Goal: Transaction & Acquisition: Purchase product/service

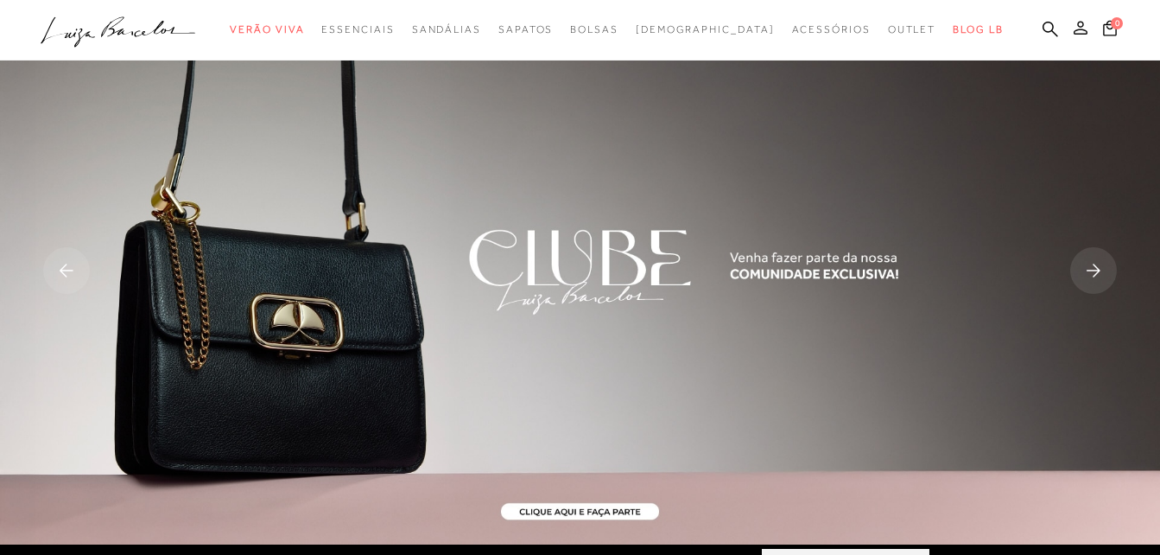
click at [1086, 31] on icon at bounding box center [1081, 28] width 14 height 14
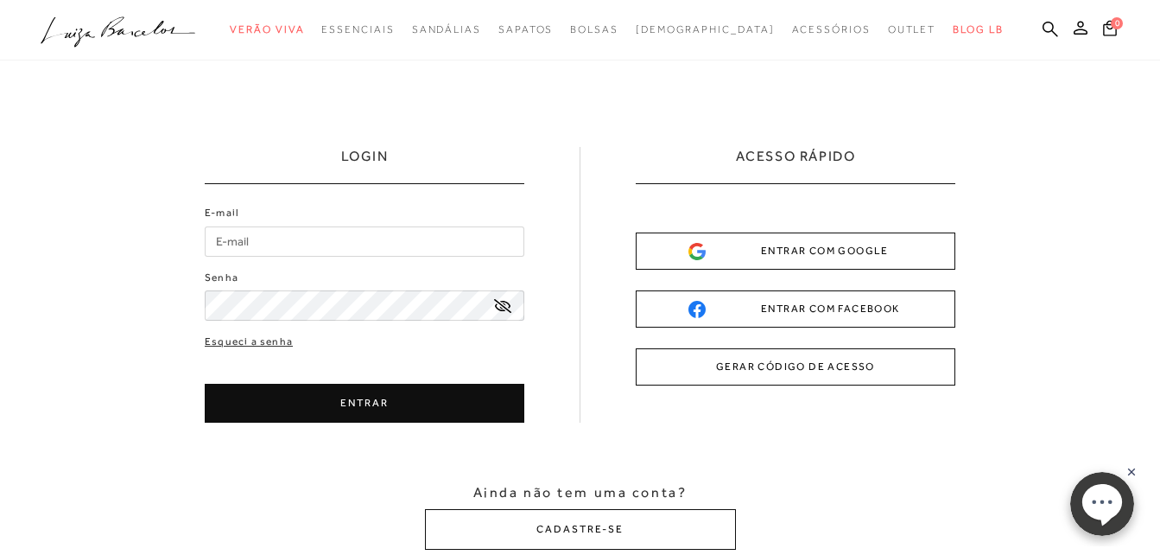
click at [283, 247] on input "E-mail" at bounding box center [365, 241] width 320 height 30
type input "karen.c.oliveira@gmail.com"
click at [342, 410] on button "ENTRAR" at bounding box center [365, 403] width 320 height 39
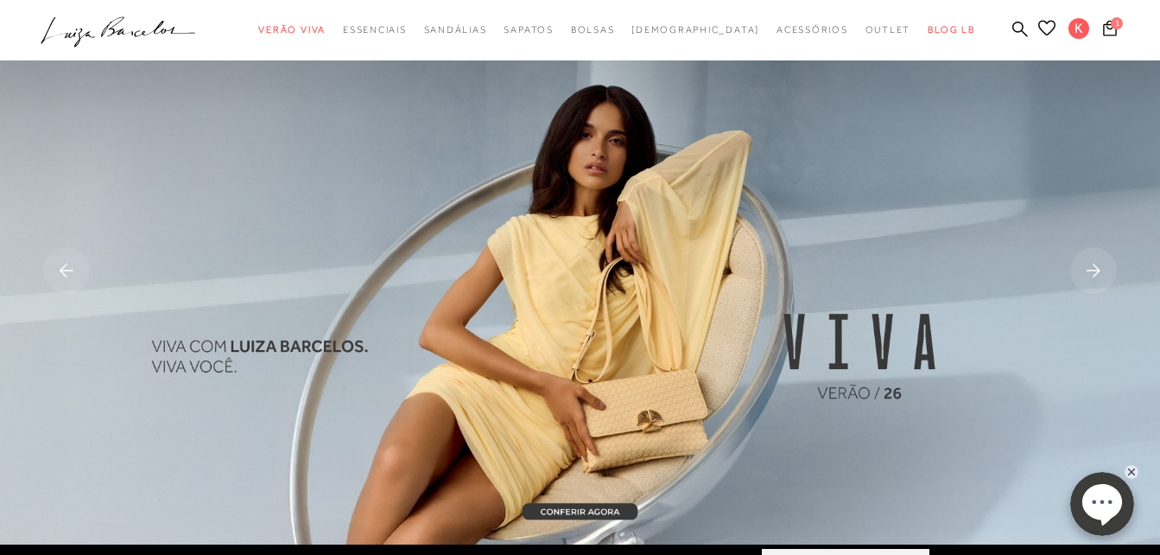
click at [1045, 25] on icon at bounding box center [1046, 28] width 17 height 16
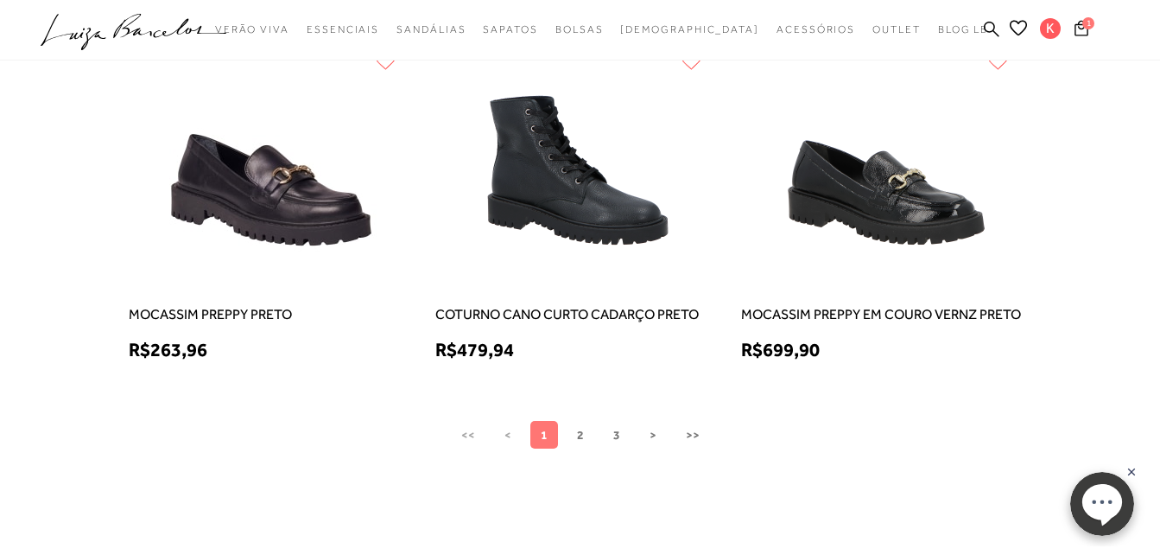
scroll to position [1382, 0]
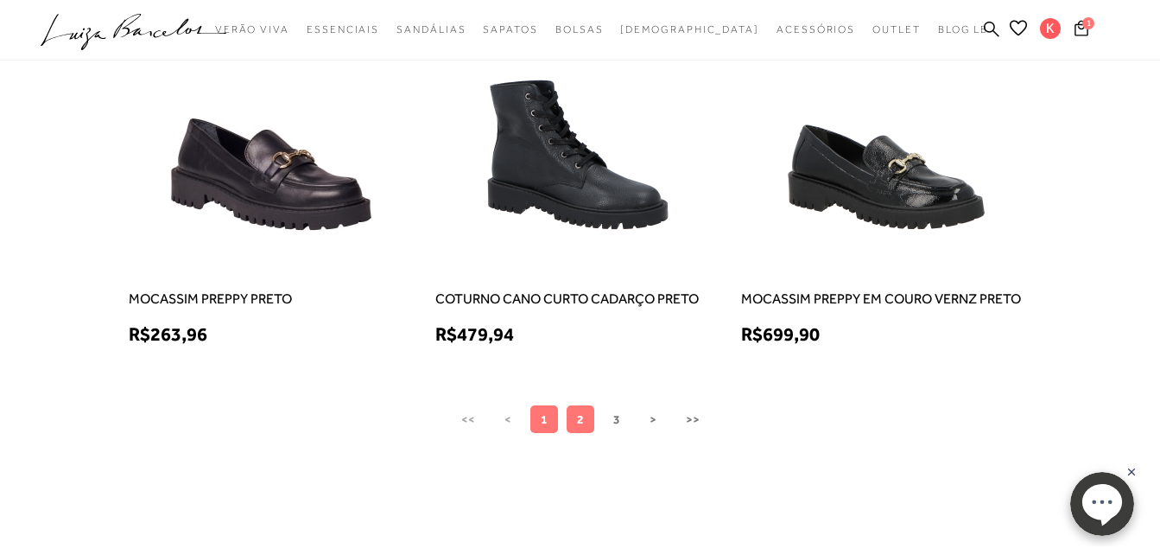
click at [573, 418] on button "2" at bounding box center [581, 419] width 28 height 28
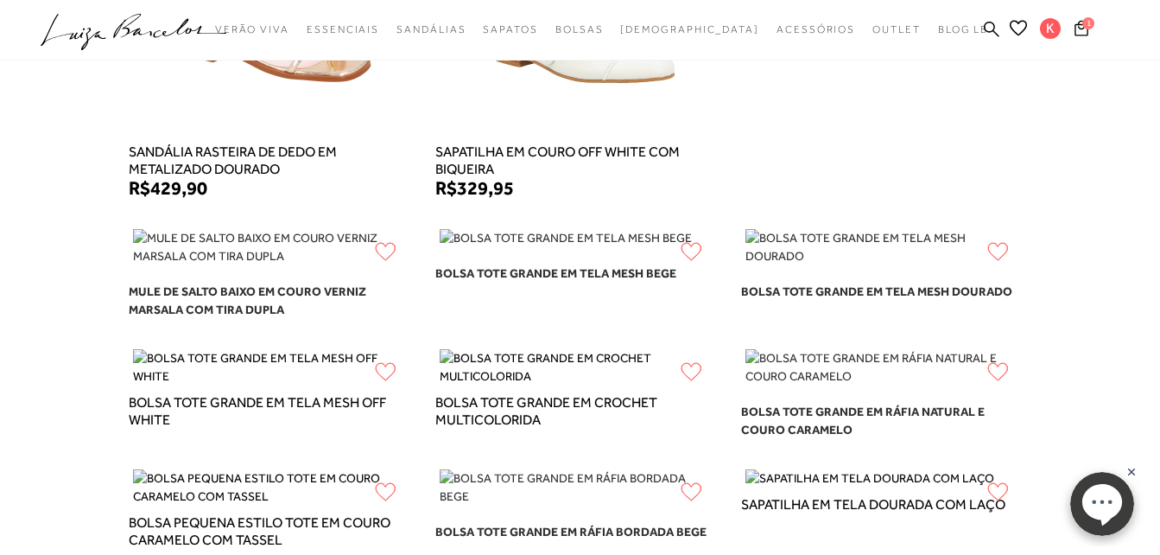
scroll to position [518, 0]
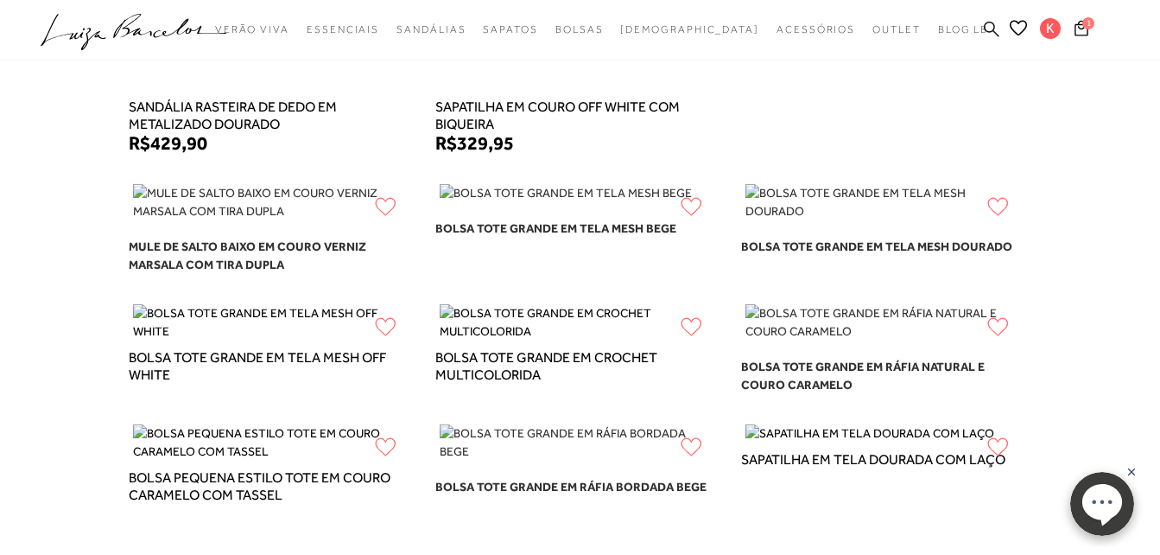
click at [988, 22] on icon at bounding box center [992, 29] width 16 height 16
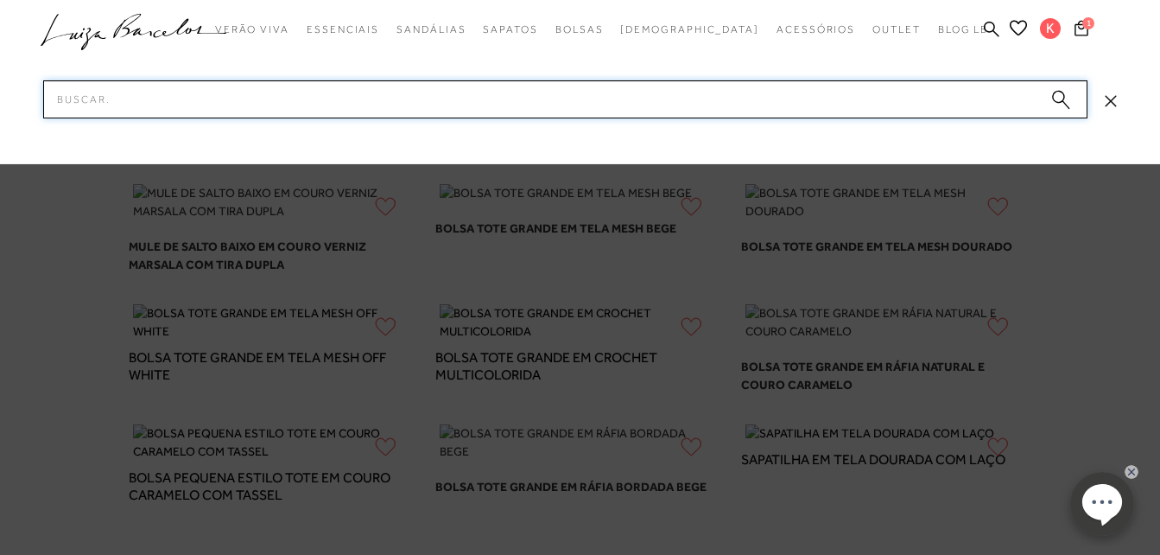
click at [886, 97] on input "Pesquisar" at bounding box center [565, 99] width 1045 height 38
type input "laço"
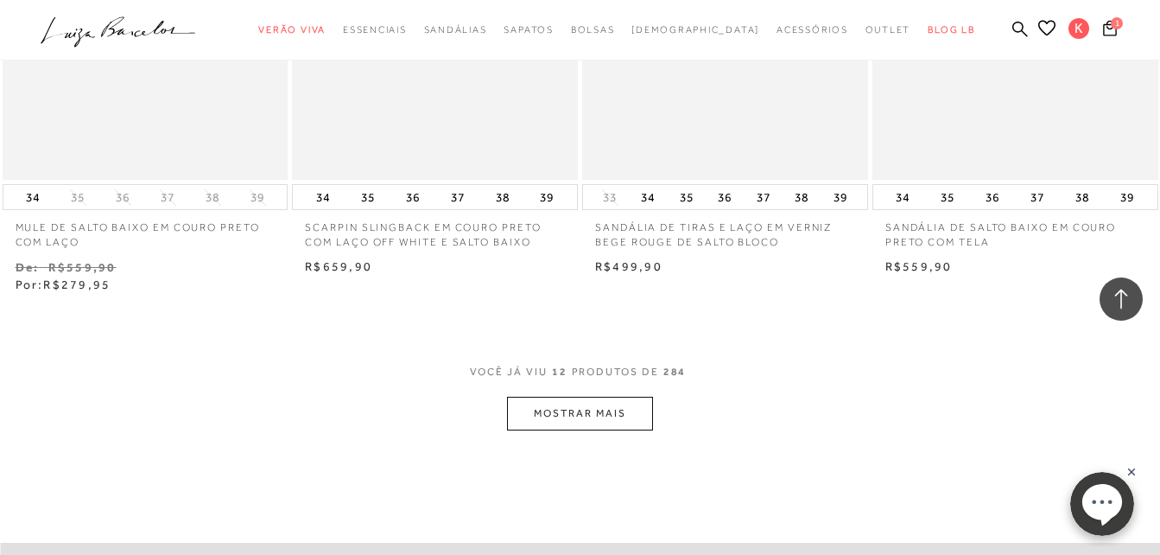
scroll to position [1642, 0]
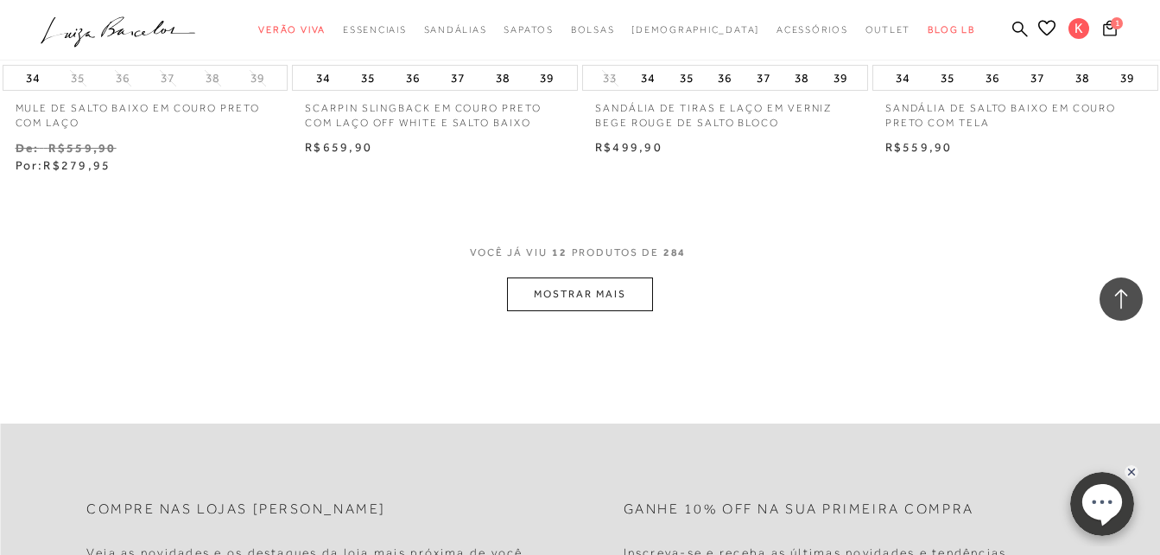
click at [588, 287] on button "MOSTRAR MAIS" at bounding box center [579, 294] width 145 height 34
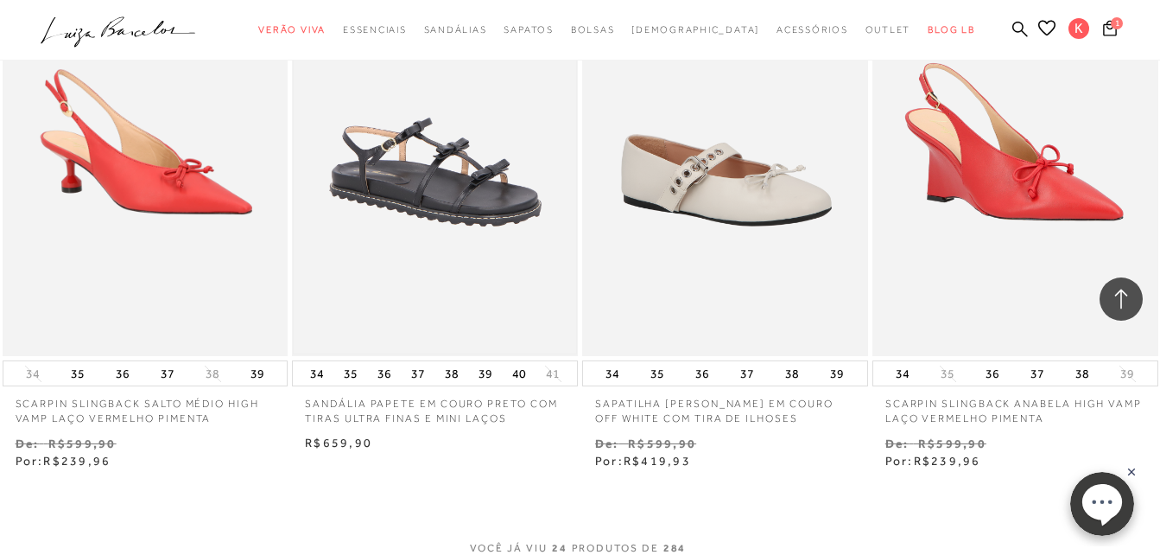
click at [497, 167] on img at bounding box center [435, 141] width 283 height 423
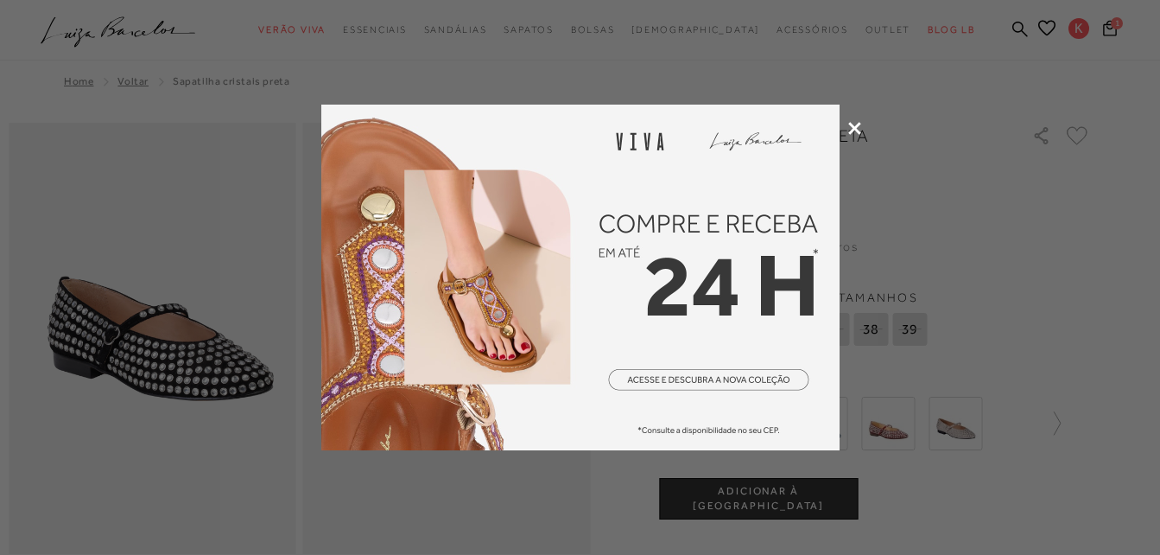
click at [851, 125] on icon at bounding box center [854, 128] width 13 height 13
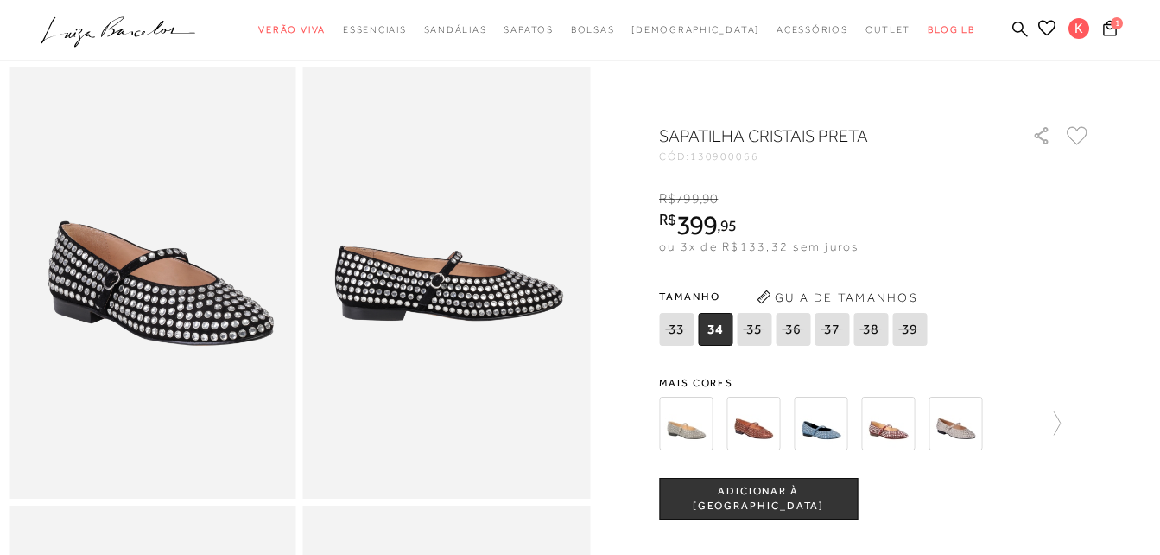
scroll to position [86, 0]
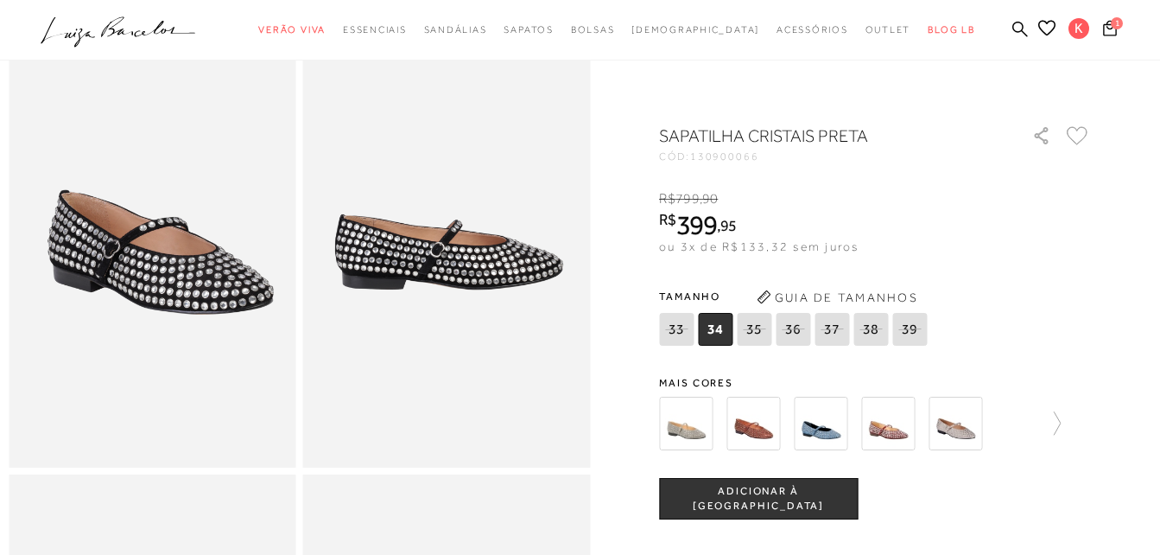
click at [690, 426] on img at bounding box center [686, 424] width 54 height 54
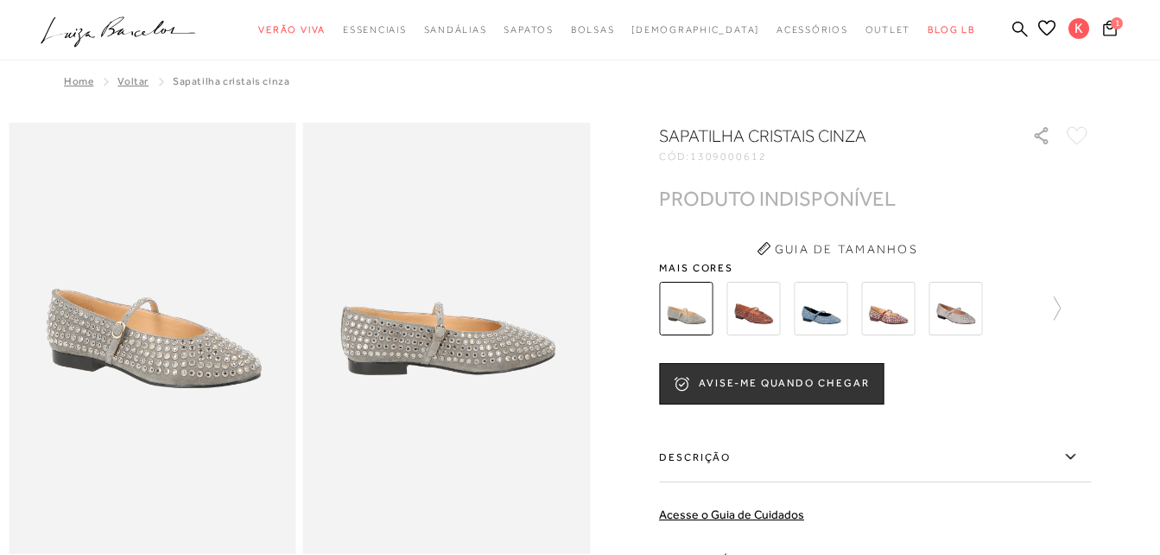
click at [970, 315] on img at bounding box center [956, 309] width 54 height 54
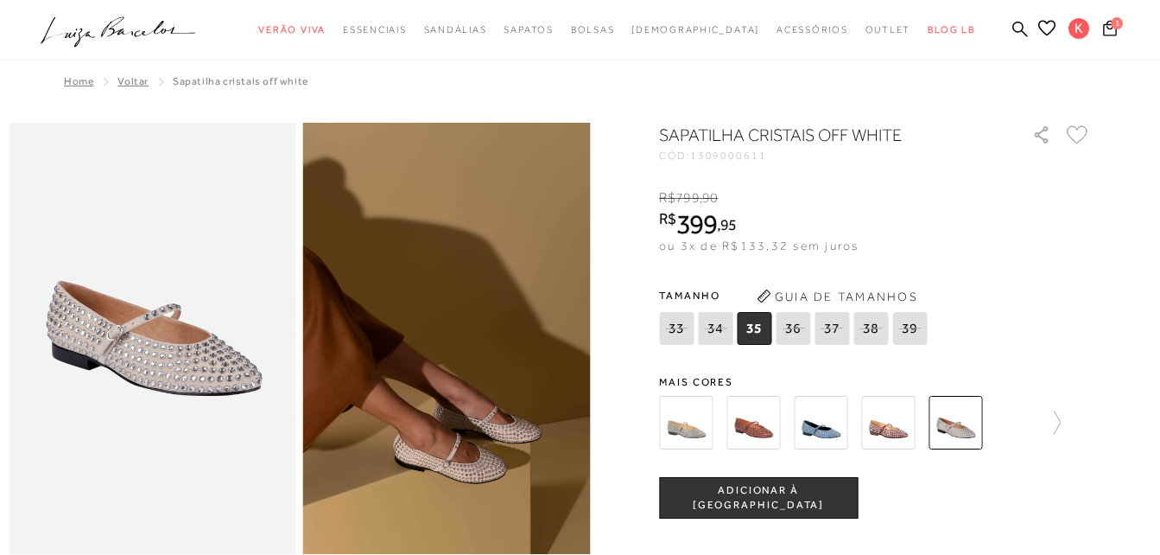
click at [1087, 130] on icon at bounding box center [1078, 134] width 22 height 19
click at [813, 504] on span "ADICIONAR À [GEOGRAPHIC_DATA]" at bounding box center [758, 498] width 197 height 30
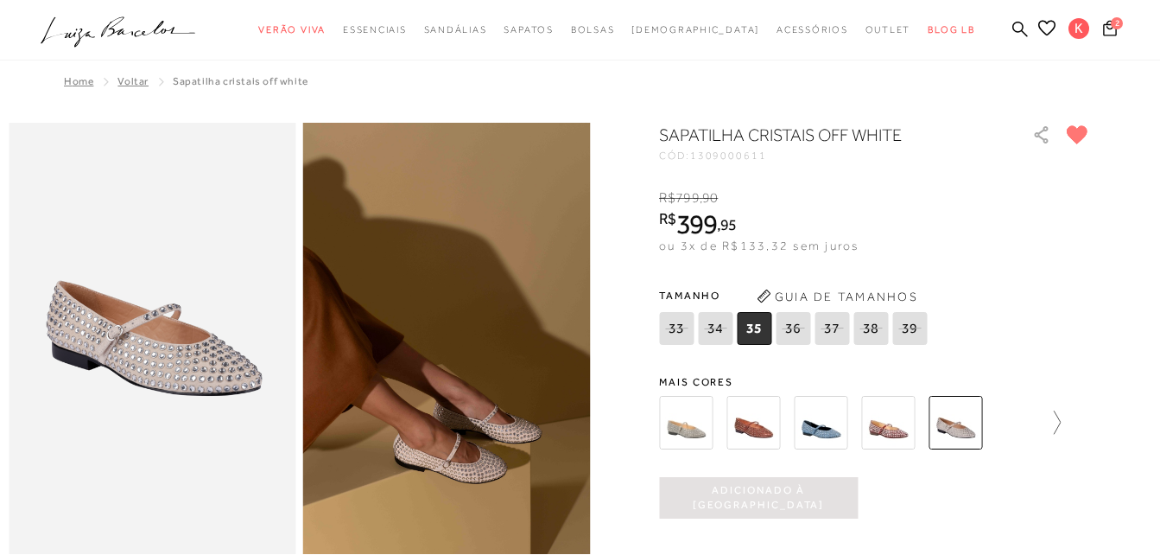
click at [1061, 418] on icon at bounding box center [1057, 421] width 7 height 23
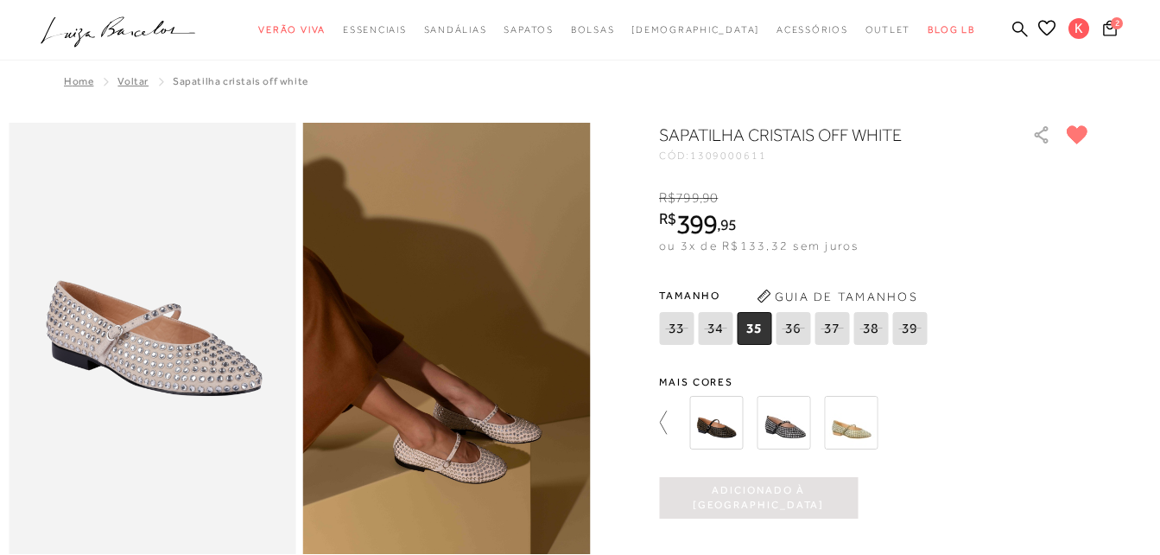
click at [670, 415] on icon at bounding box center [671, 422] width 24 height 24
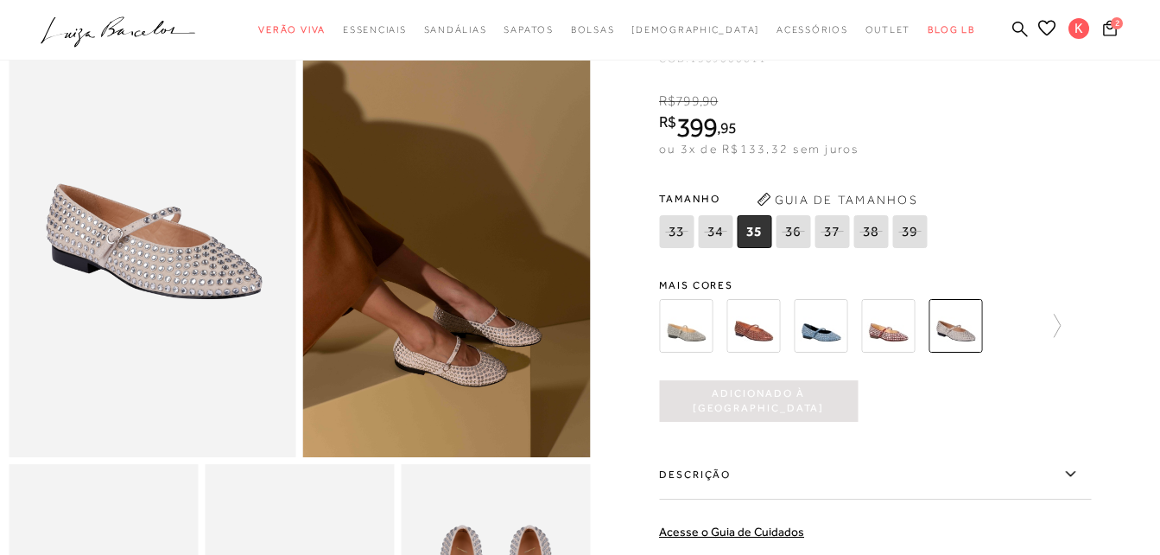
scroll to position [86, 0]
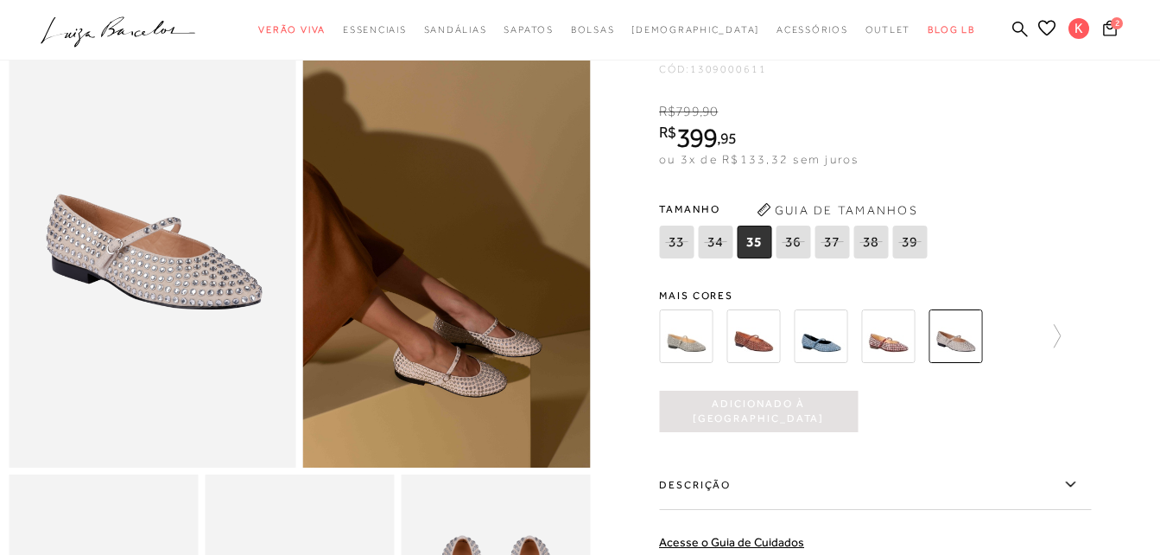
click at [487, 372] on img at bounding box center [447, 251] width 288 height 431
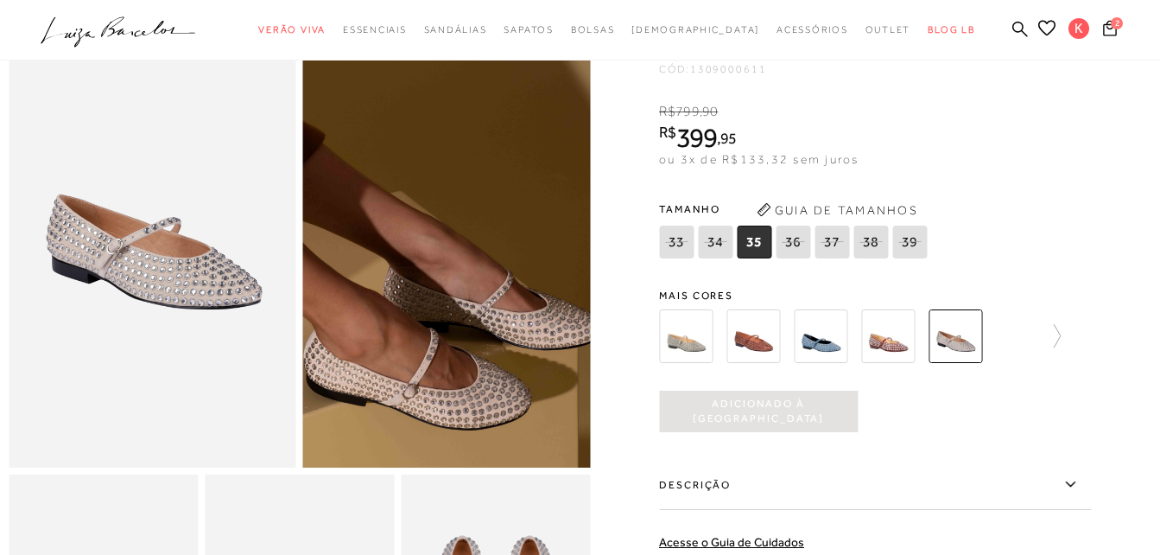
click at [487, 372] on img at bounding box center [410, 140] width 575 height 862
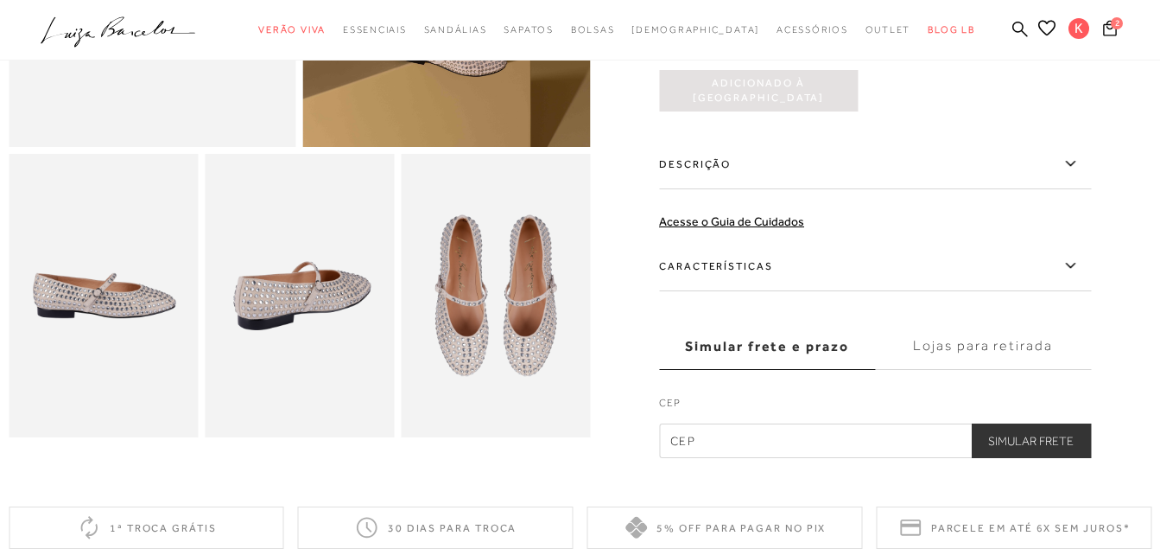
scroll to position [432, 0]
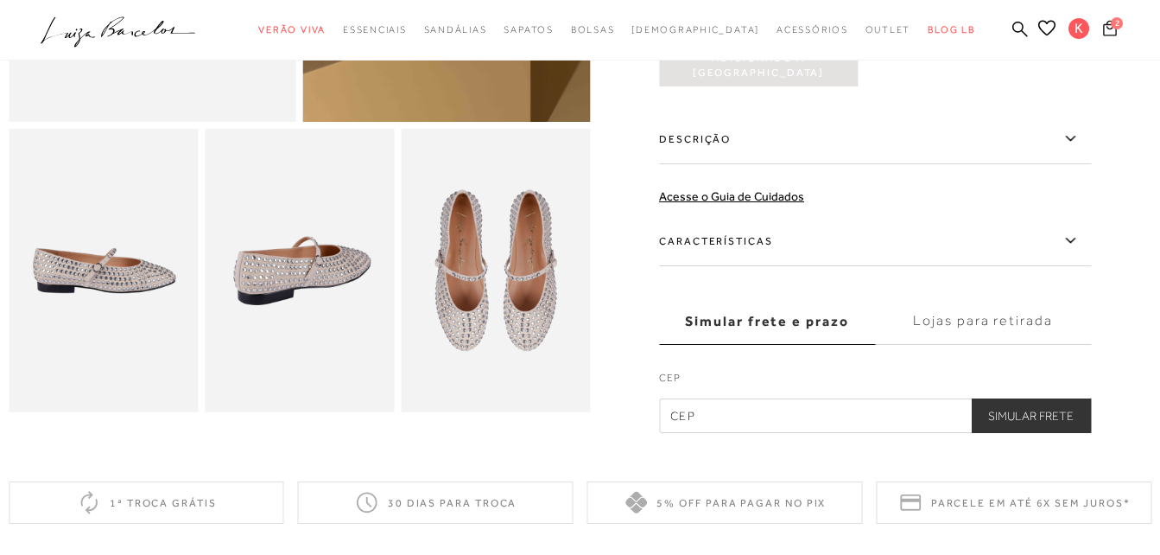
click at [1108, 29] on icon at bounding box center [1110, 27] width 15 height 16
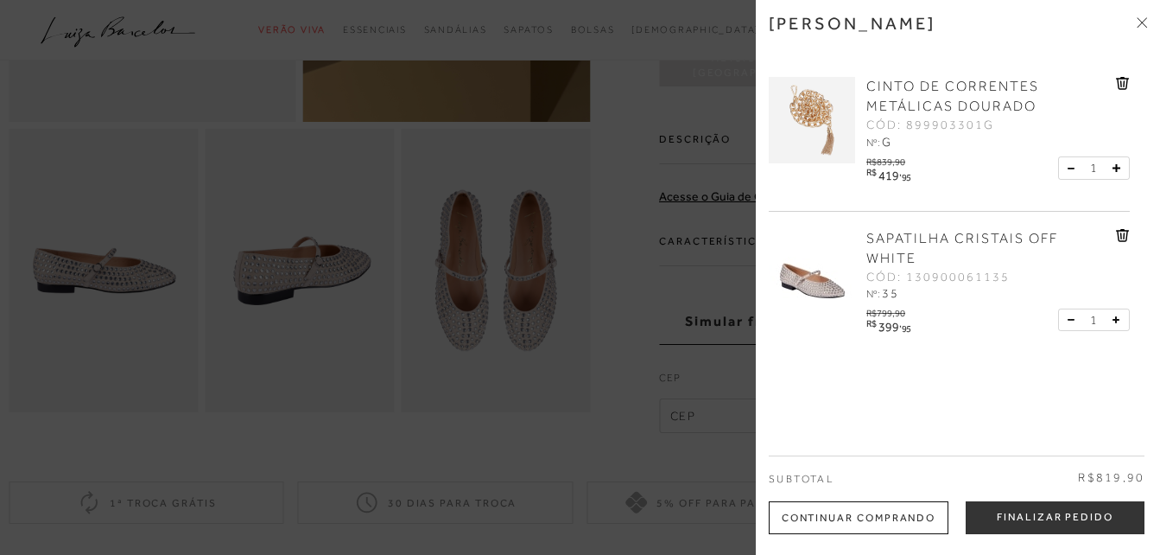
click at [1125, 72] on div "CINTO DE CORRENTES METÁLICAS DOURADO CÓD: 899903301G Nº: G R$" at bounding box center [949, 136] width 361 height 152
click at [1124, 75] on div "CINTO DE CORRENTES METÁLICAS DOURADO CÓD: 899903301G Nº: G R$" at bounding box center [949, 136] width 361 height 152
click at [1123, 80] on icon at bounding box center [1124, 83] width 2 height 7
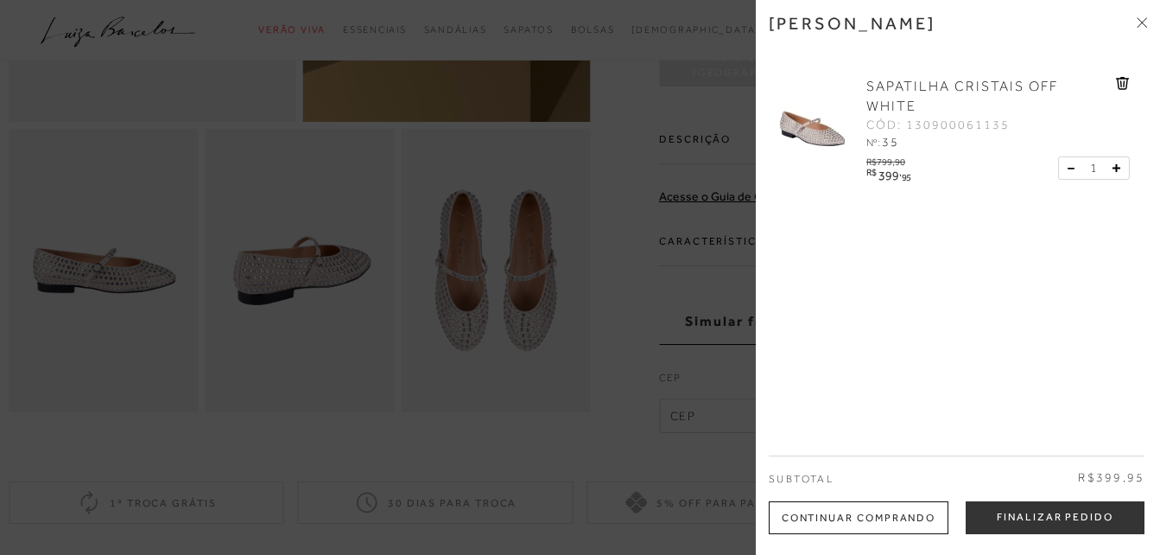
click at [651, 142] on div at bounding box center [580, 277] width 1160 height 555
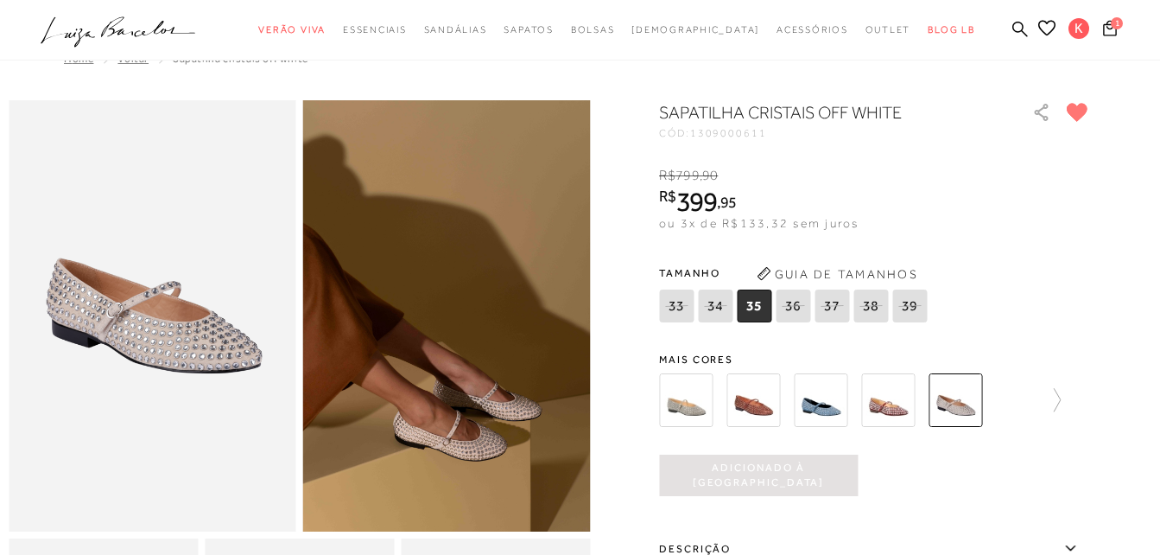
scroll to position [0, 0]
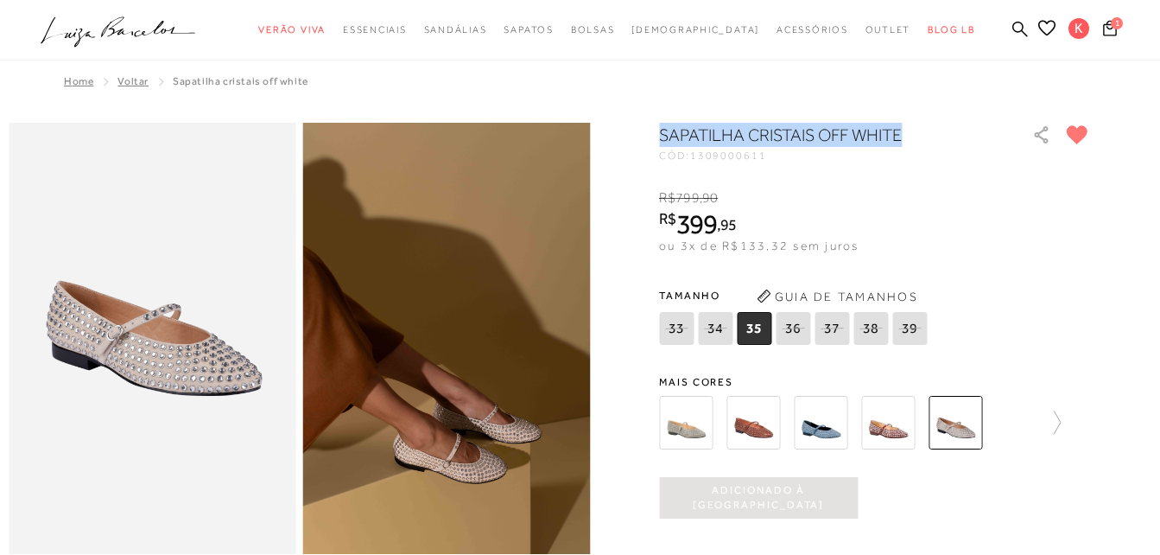
drag, startPoint x: 908, startPoint y: 131, endPoint x: 651, endPoint y: 130, distance: 257.5
click at [651, 130] on div at bounding box center [580, 494] width 1143 height 742
copy h1 "SAPATILHA CRISTAIS OFF WHITE"
